Goal: Task Accomplishment & Management: Use online tool/utility

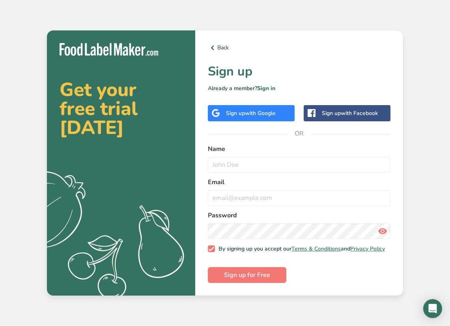
click at [216, 115] on icon at bounding box center [216, 113] width 8 height 8
click at [272, 109] on span "with Google" at bounding box center [260, 113] width 31 height 8
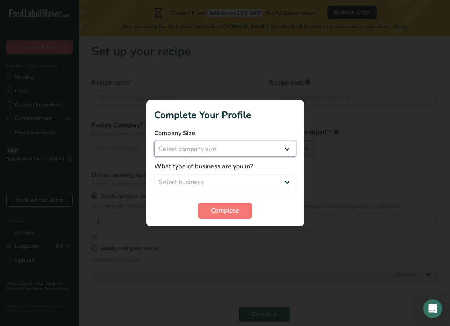
select select "1"
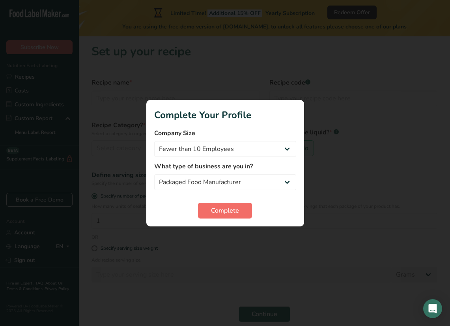
click at [231, 212] on span "Complete" at bounding box center [225, 210] width 28 height 9
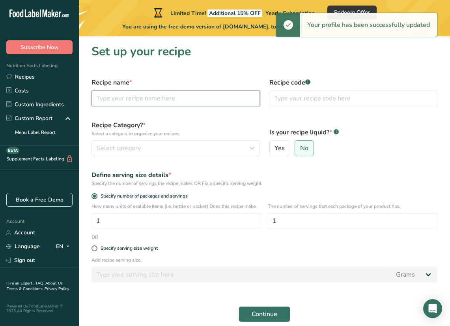
click at [180, 97] on input "text" at bounding box center [176, 98] width 169 height 16
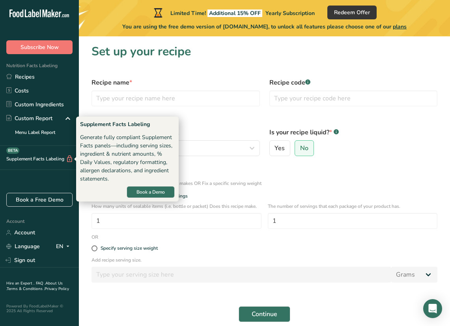
click at [51, 161] on div "Supplement Facts Labeling BETA" at bounding box center [36, 159] width 73 height 8
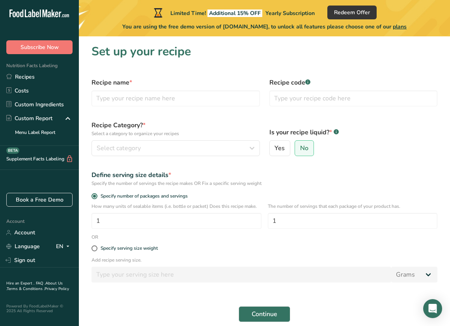
click at [29, 159] on div "Supplement Facts Labeling BETA" at bounding box center [36, 159] width 73 height 8
click at [30, 183] on div ".a-20{fill:#fff;} Subscribe Now Nutrition Facts Labeling Recipes Costs Custom I…" at bounding box center [39, 99] width 79 height 186
click at [136, 97] on input "text" at bounding box center [176, 98] width 169 height 16
type input "Supplements"
click at [303, 148] on span "No" at bounding box center [304, 148] width 8 height 8
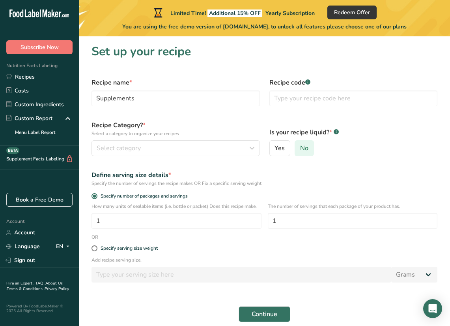
click at [300, 148] on input "No" at bounding box center [297, 148] width 5 height 5
click at [167, 146] on div "Select category" at bounding box center [174, 147] width 154 height 9
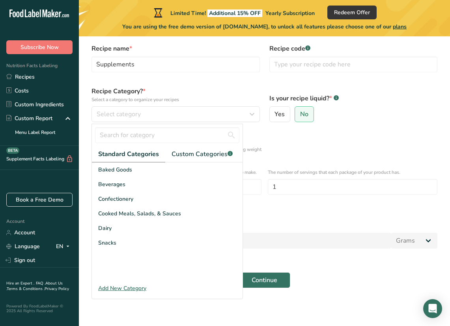
scroll to position [34, 0]
click at [216, 154] on span "Custom Categories .a-a{fill:#347362;}.b-a{fill:#fff;}" at bounding box center [202, 153] width 61 height 9
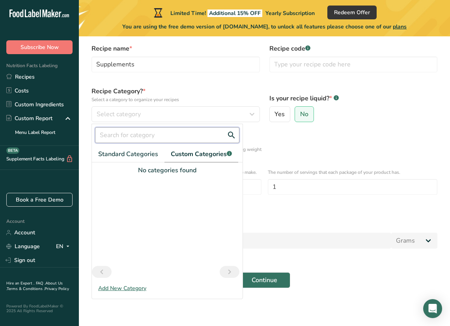
click at [145, 136] on input "text" at bounding box center [167, 135] width 145 height 16
type input "Protein"
click at [305, 132] on div "Define serving size details * Specify the number of servings the recipe makes O…" at bounding box center [265, 144] width 356 height 26
